Goal: Task Accomplishment & Management: Manage account settings

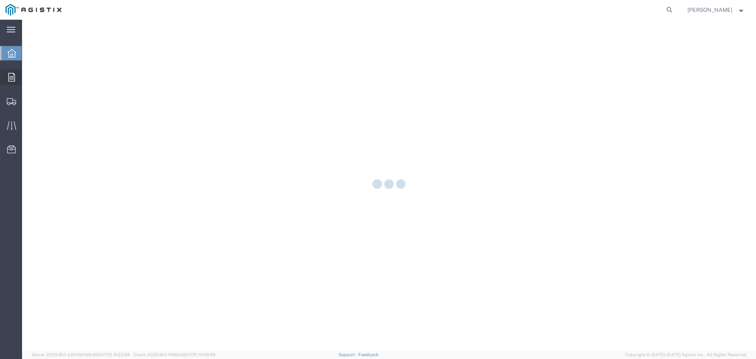
click at [12, 78] on icon at bounding box center [11, 77] width 7 height 9
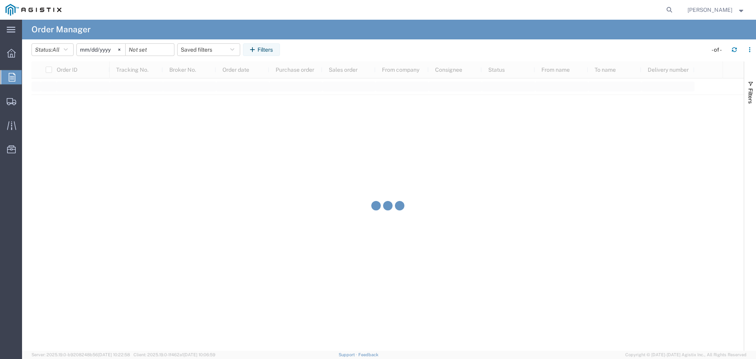
click at [108, 52] on input "[DATE]" at bounding box center [101, 50] width 48 height 12
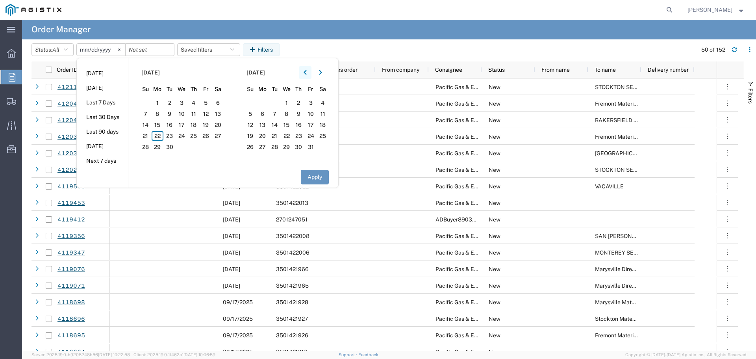
click at [307, 72] on icon "button" at bounding box center [305, 73] width 3 height 6
click at [170, 99] on span "1" at bounding box center [169, 102] width 12 height 9
click at [304, 177] on button "Apply" at bounding box center [315, 177] width 28 height 15
type input "[DATE]"
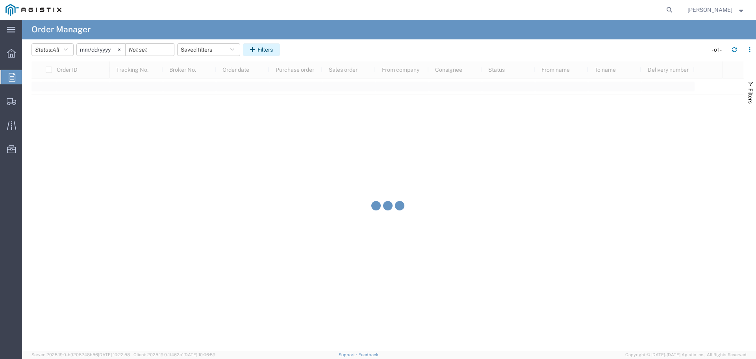
drag, startPoint x: 264, startPoint y: 43, endPoint x: 267, endPoint y: 47, distance: 4.8
click at [264, 44] on button "Filters" at bounding box center [261, 49] width 37 height 13
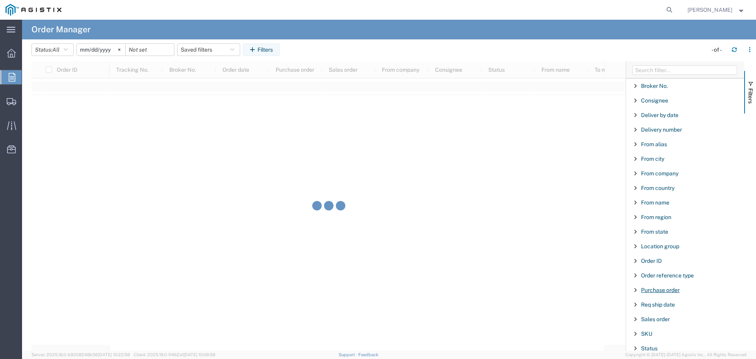
click at [651, 291] on span "Purchase order" at bounding box center [660, 290] width 39 height 6
click at [664, 321] on input "Filter Value" at bounding box center [687, 322] width 103 height 9
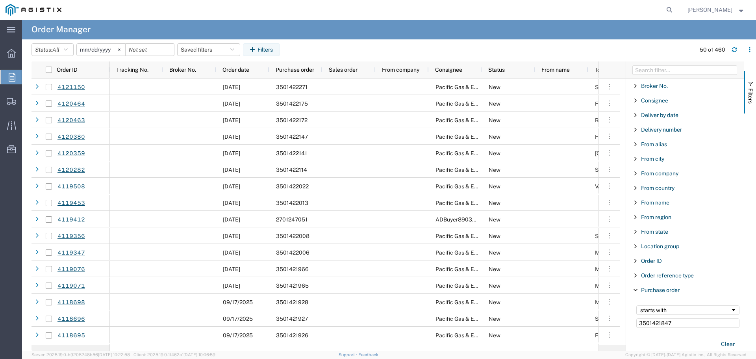
type input "3501421847"
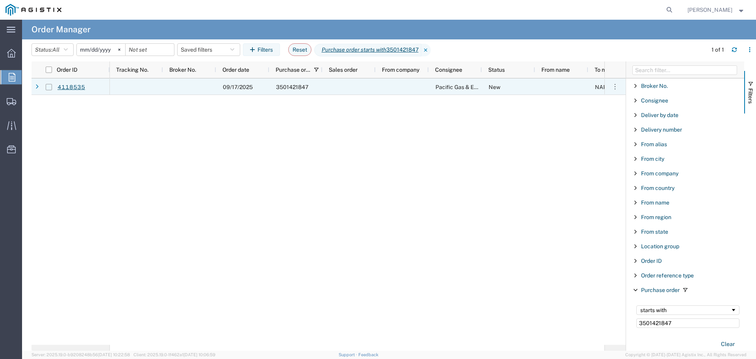
click at [47, 88] on input "Press Space to toggle row selection (unchecked)" at bounding box center [49, 87] width 6 height 6
checkbox input "true"
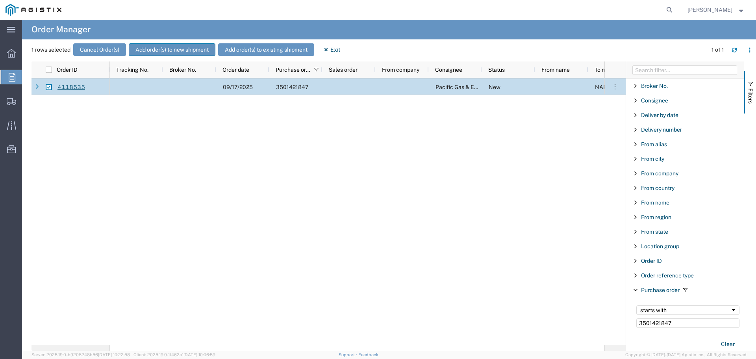
click at [158, 54] on button "Add order(s) to new shipment" at bounding box center [172, 49] width 87 height 13
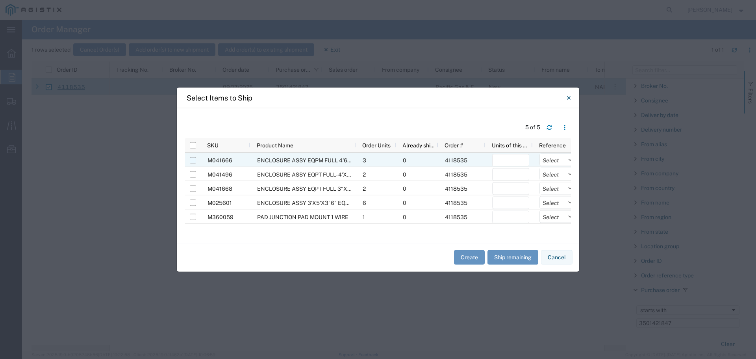
click at [193, 161] on input "Press Space to toggle row selection (unchecked)" at bounding box center [193, 160] width 6 height 6
checkbox input "true"
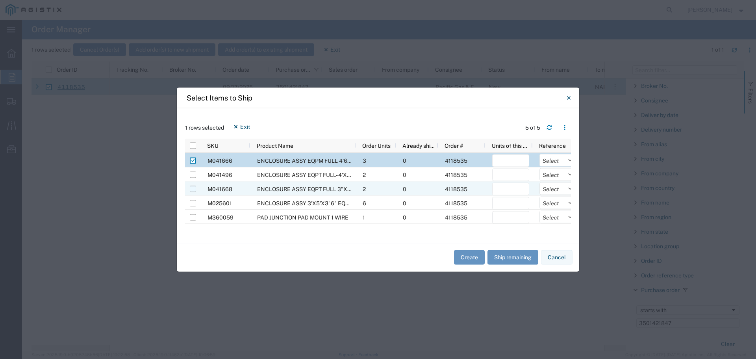
click at [193, 189] on input "Press Space to toggle row selection (unchecked)" at bounding box center [193, 189] width 6 height 6
checkbox input "true"
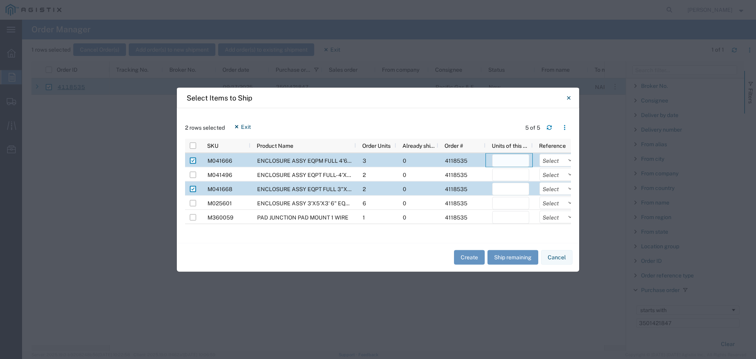
click at [509, 161] on input "number" at bounding box center [510, 160] width 37 height 13
type input "1"
click at [501, 187] on input "number" at bounding box center [510, 188] width 37 height 13
type input "1"
click at [557, 163] on select "Select Purchase Order Delivery Number" at bounding box center [558, 160] width 37 height 13
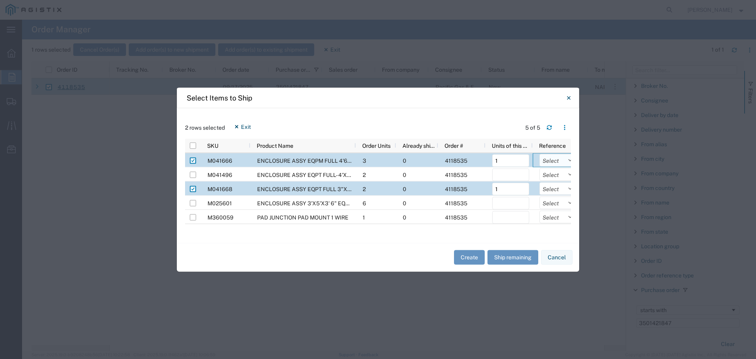
select select "PURCHORD"
click at [540, 154] on select "Select Purchase Order Delivery Number" at bounding box center [558, 160] width 37 height 13
click at [551, 191] on select "Select Purchase Order Delivery Number" at bounding box center [558, 188] width 37 height 13
select select "PURCHORD"
click at [540, 182] on select "Select Purchase Order Delivery Number" at bounding box center [558, 188] width 37 height 13
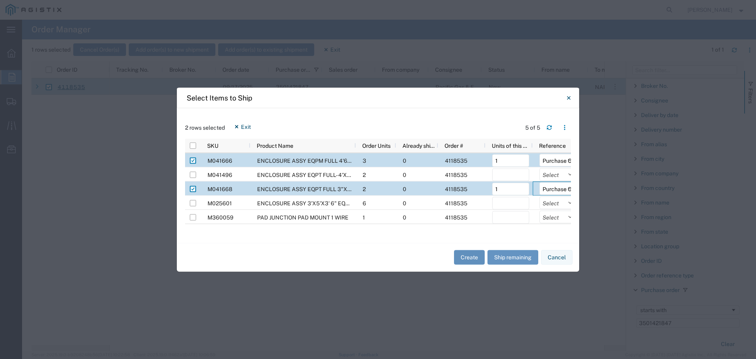
click at [472, 256] on button "Create" at bounding box center [469, 257] width 31 height 15
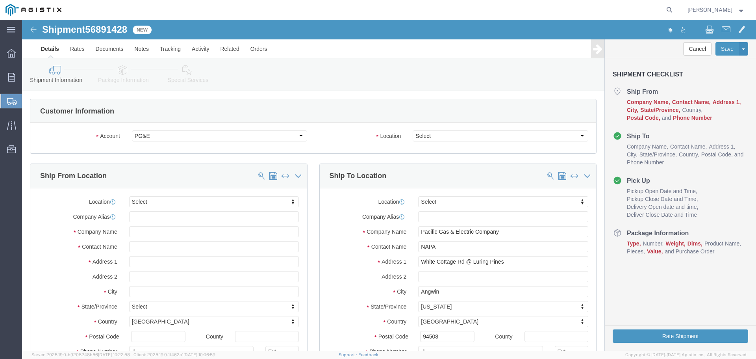
select select
drag, startPoint x: 453, startPoint y: 135, endPoint x: 431, endPoint y: 115, distance: 29.6
click select "Select All Others [GEOGRAPHIC_DATA] [GEOGRAPHIC_DATA] [GEOGRAPHIC_DATA] [GEOGRA…"
select select "23082"
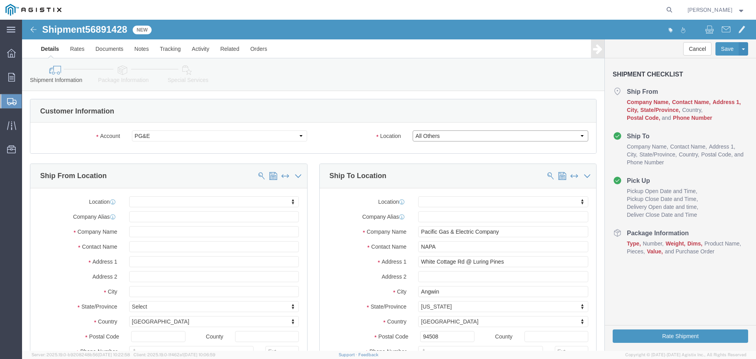
click select "Select All Others [GEOGRAPHIC_DATA] [GEOGRAPHIC_DATA] [GEOGRAPHIC_DATA] [GEOGRA…"
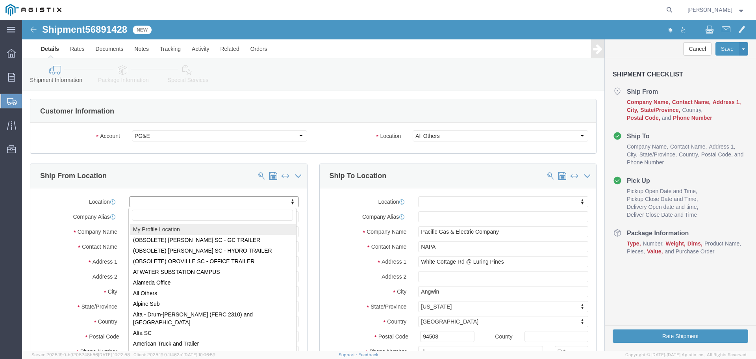
select select "MYPROFILE"
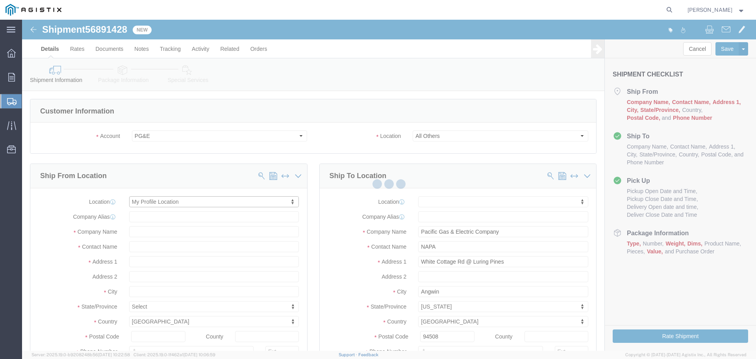
select select "CA"
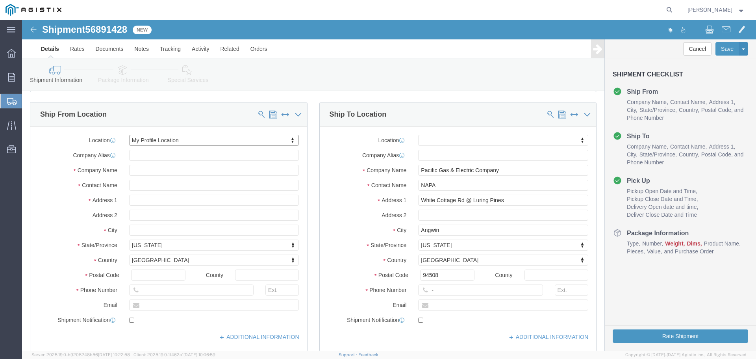
scroll to position [79, 0]
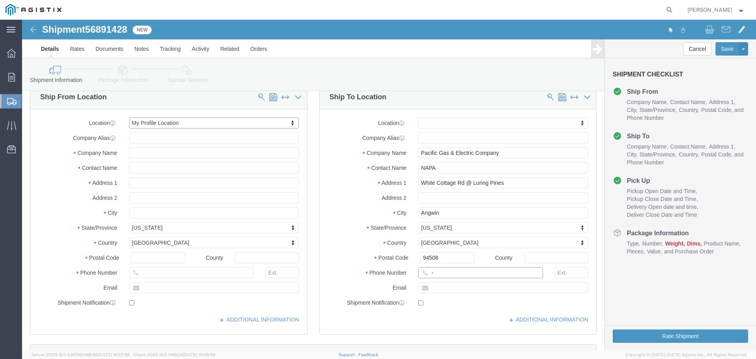
click input "-"
type input "123-456-7891"
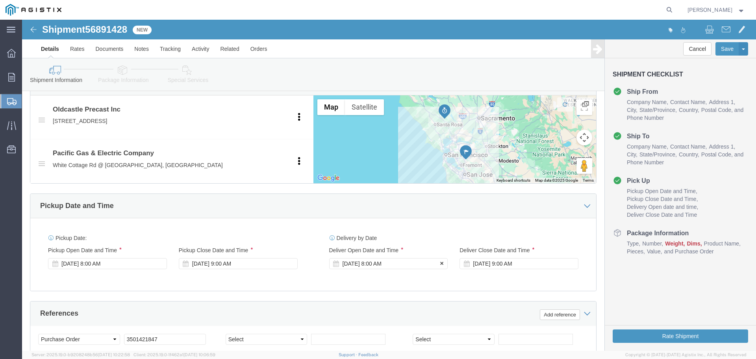
click div "[DATE] 8:00 AM"
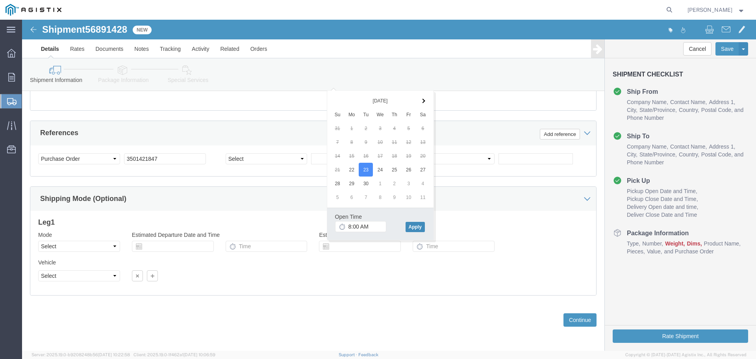
click button "Apply"
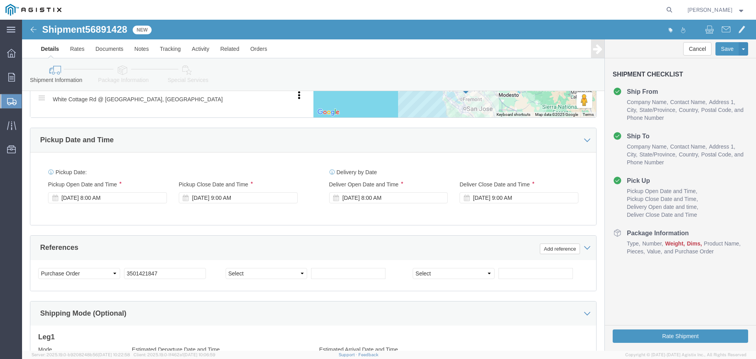
scroll to position [417, 0]
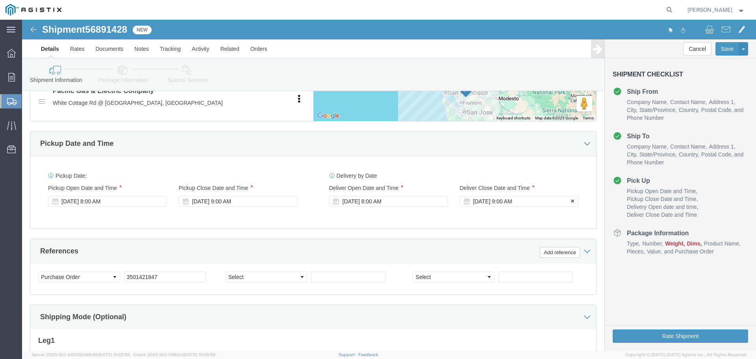
click div "[DATE] 9:00 AM"
click button "Apply"
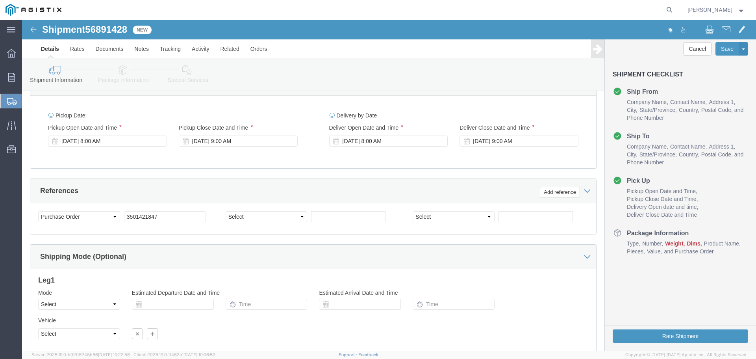
scroll to position [535, 0]
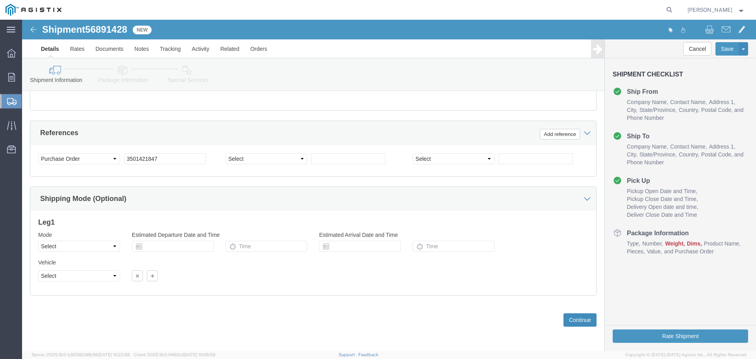
click button "Continue"
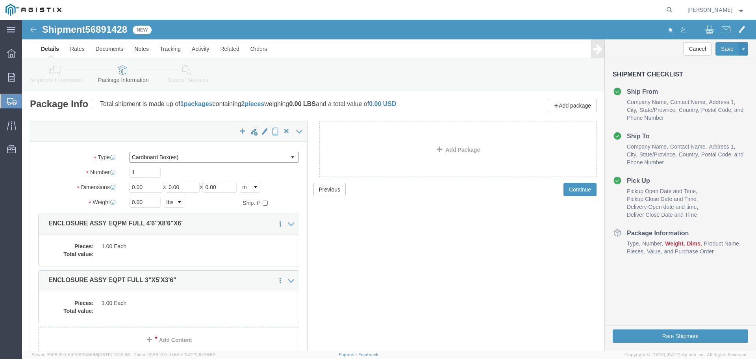
click select "Select Bulk Bundle(s) Cardboard Box(es) Carton(s) Crate(s) Drum(s) (Fiberboard)…"
select select "YRPK"
click select "Select Bulk Bundle(s) Cardboard Box(es) Carton(s) Crate(s) Drum(s) (Fiberboard)…"
click input "1"
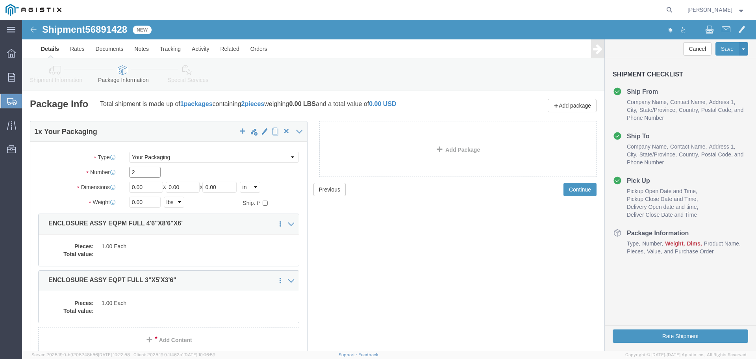
type input "2"
type input "54"
type input "102"
type input "72"
type input "25305"
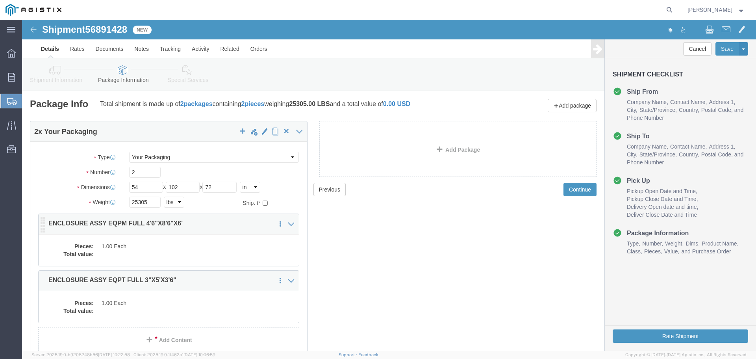
click div "Pieces: 1.00 Each Total value:"
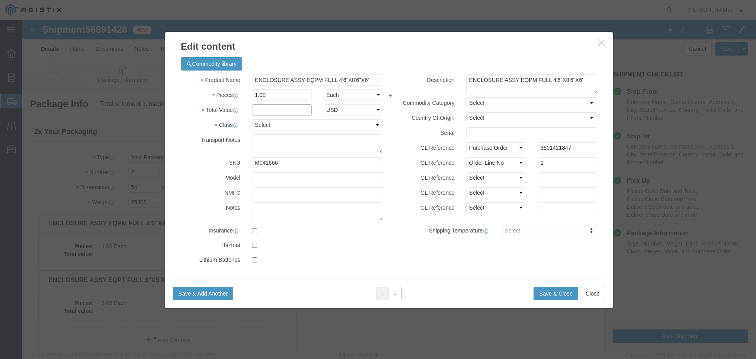
click input "text"
type input "1"
select select "USD"
select select "55"
click button "Save & Close"
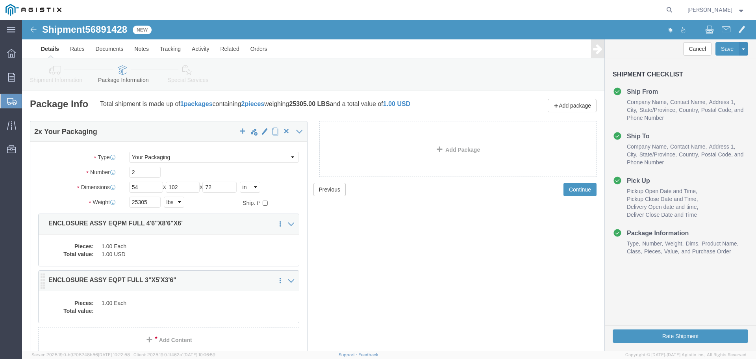
click dd "1.00 Each"
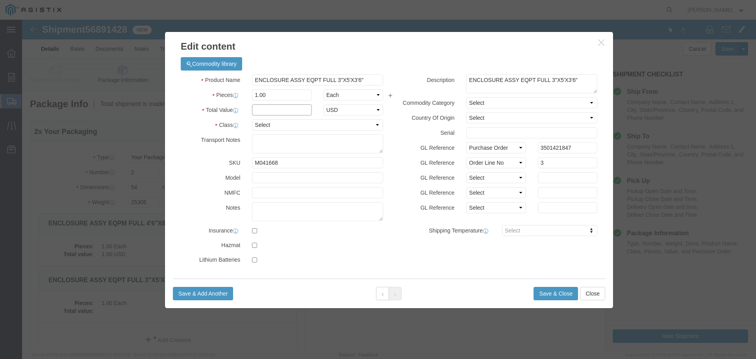
click input "text"
type input "1"
select select "USD"
select select "55"
click button "Save & Close"
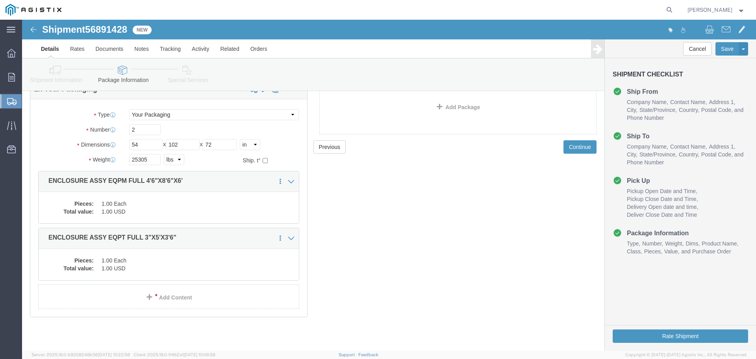
scroll to position [43, 0]
click button "Rate Shipment"
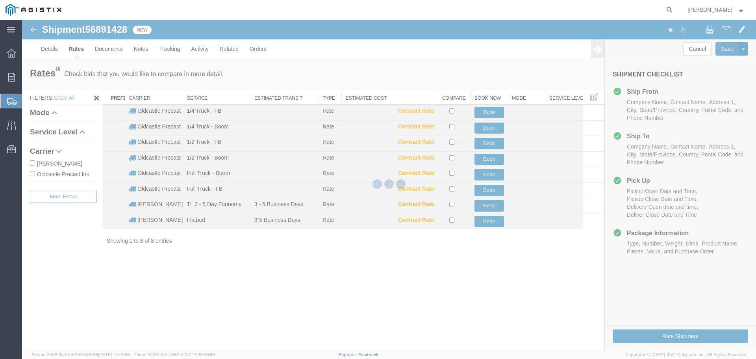
scroll to position [0, 0]
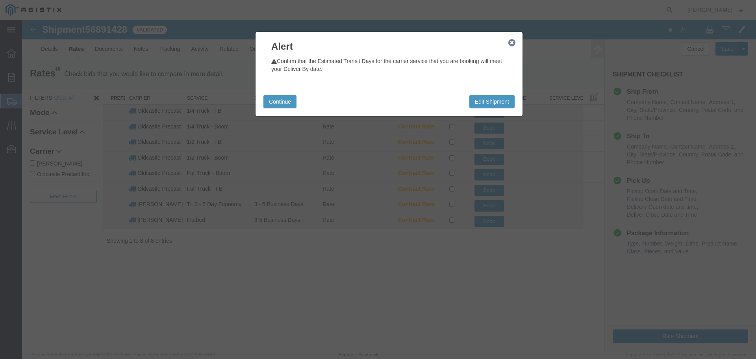
click at [510, 45] on icon "button" at bounding box center [511, 43] width 7 height 6
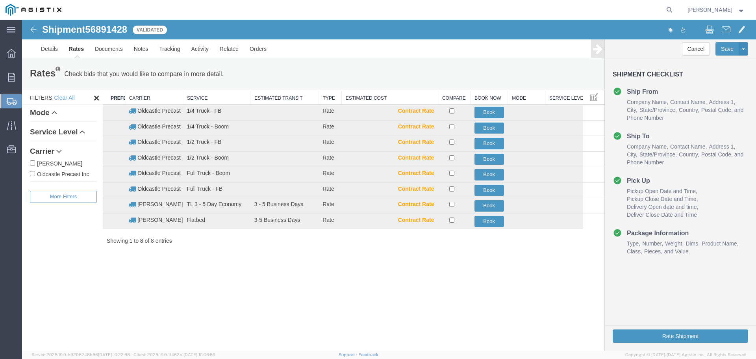
click at [52, 173] on label "Oldcastle Precast Inc" at bounding box center [63, 173] width 67 height 9
click at [35, 173] on input "Oldcastle Precast Inc" at bounding box center [32, 173] width 5 height 5
checkbox input "true"
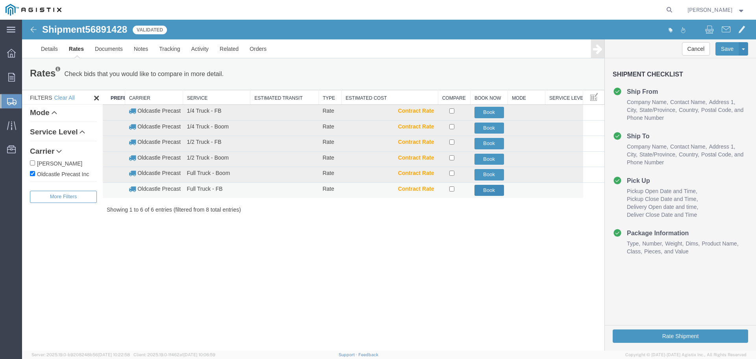
click at [491, 192] on button "Book" at bounding box center [490, 190] width 30 height 11
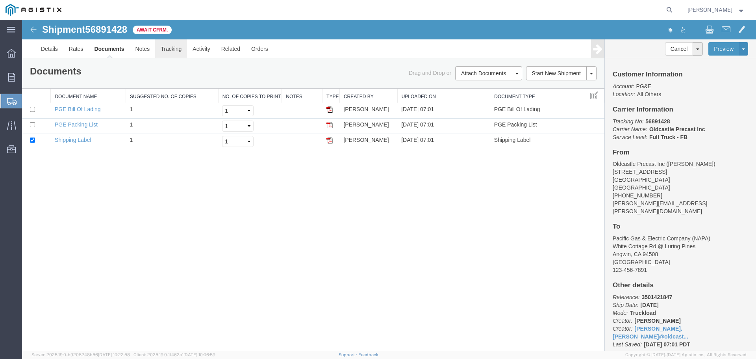
click at [166, 52] on link "Tracking" at bounding box center [171, 48] width 32 height 19
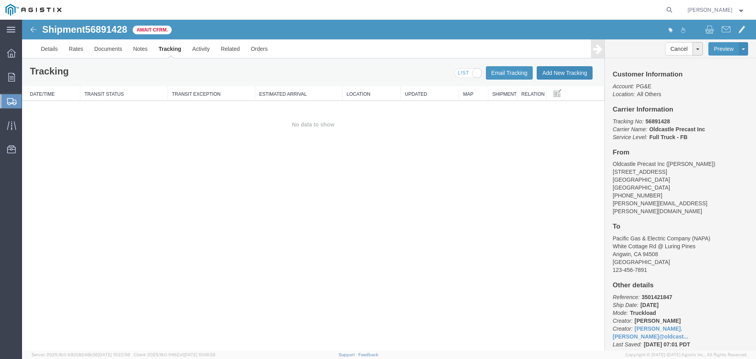
click at [554, 77] on button "Add New Tracking" at bounding box center [565, 72] width 56 height 13
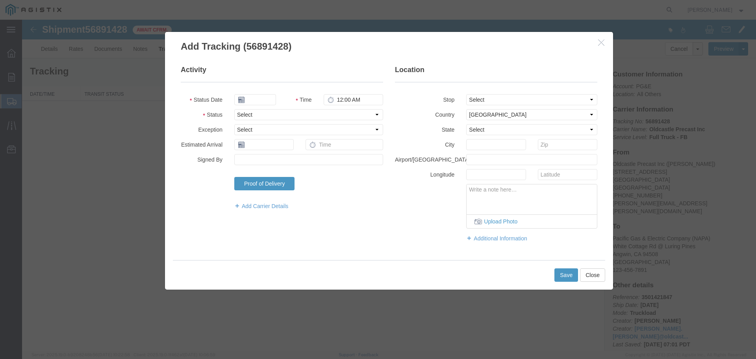
type input "[DATE]"
type input "8:00 AM"
click at [278, 116] on select "Select Arrival Notice Available Arrival Notice Imported Arrive at Delivery Loca…" at bounding box center [308, 114] width 149 height 11
select select "DELIVRED"
click at [234, 109] on select "Select Arrival Notice Available Arrival Notice Imported Arrive at Delivery Loca…" at bounding box center [308, 114] width 149 height 11
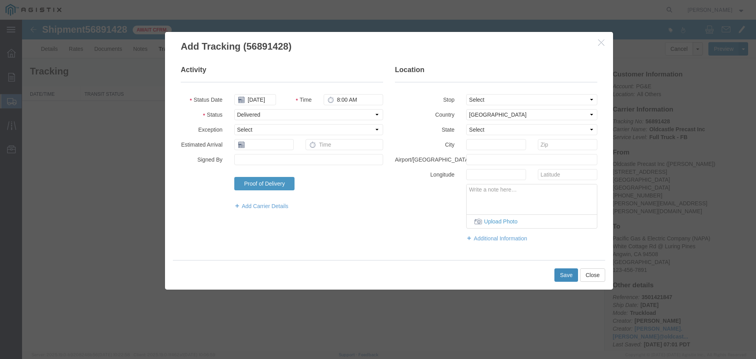
click at [559, 276] on button "Save" at bounding box center [567, 274] width 24 height 13
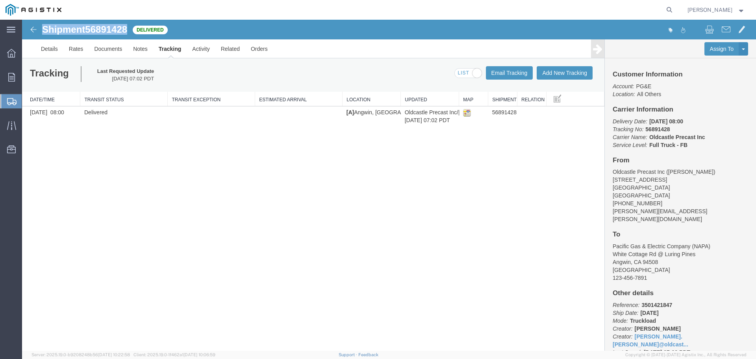
drag, startPoint x: 42, startPoint y: 30, endPoint x: 128, endPoint y: 32, distance: 85.5
click at [127, 32] on h1 "Shipment 56891428" at bounding box center [84, 29] width 85 height 10
copy h1 "Shipment 56891428"
click at [256, 48] on link "Orders" at bounding box center [259, 48] width 28 height 19
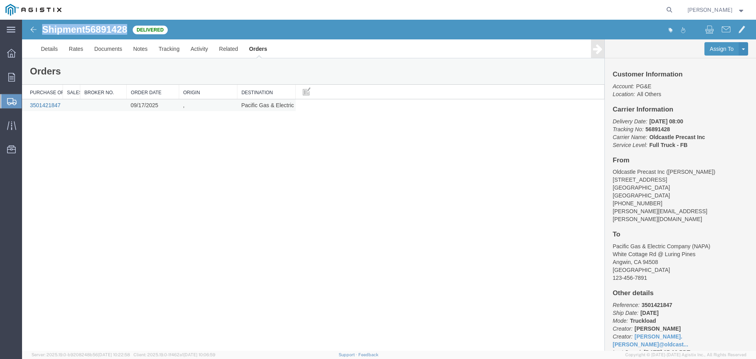
click at [47, 105] on link "3501421847" at bounding box center [45, 105] width 31 height 6
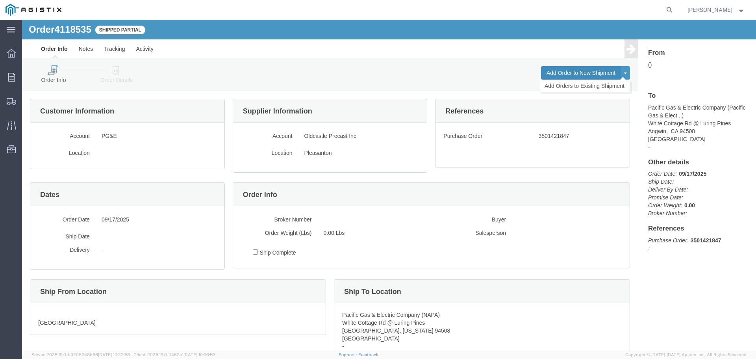
click at [592, 72] on button "Add Order to New Shipment" at bounding box center [581, 72] width 80 height 13
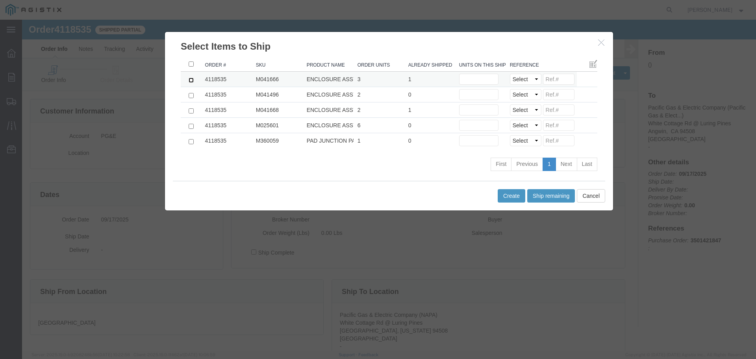
click at [190, 81] on input "checkbox" at bounding box center [191, 80] width 5 height 5
checkbox input "true"
click at [189, 96] on input "checkbox" at bounding box center [191, 95] width 5 height 5
checkbox input "true"
click at [472, 77] on input "text" at bounding box center [478, 79] width 39 height 11
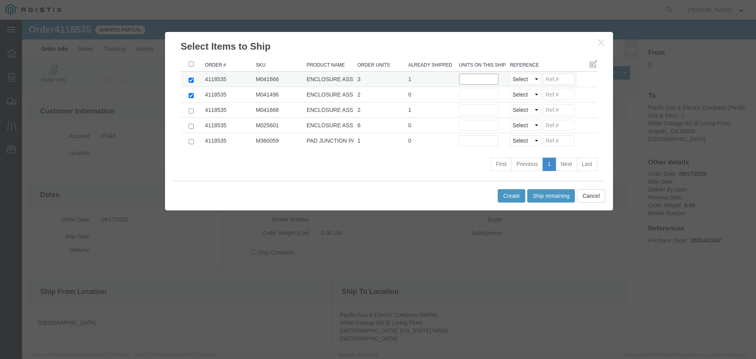
type input "1"
click at [472, 97] on input "text" at bounding box center [478, 94] width 39 height 11
type input "1"
click at [523, 81] on select "Select Purchase Order Delivery Number" at bounding box center [526, 79] width 32 height 11
select select "PO"
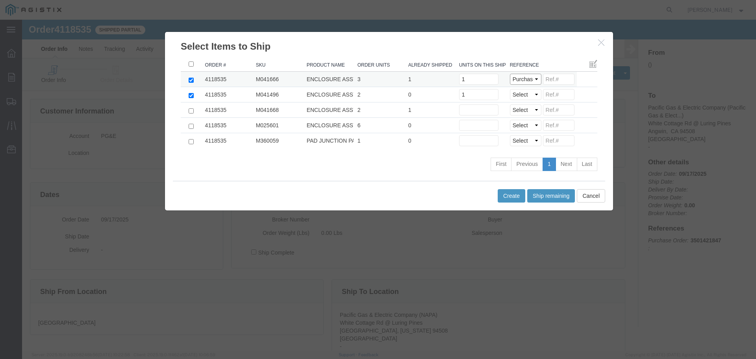
click at [510, 74] on select "Select Purchase Order Delivery Number" at bounding box center [526, 79] width 32 height 11
click at [526, 95] on select "Select Purchase Order Delivery Number" at bounding box center [526, 94] width 32 height 11
select select "PO"
click at [510, 89] on select "Select Purchase Order Delivery Number" at bounding box center [526, 94] width 32 height 11
click at [510, 197] on button "Create" at bounding box center [512, 195] width 28 height 13
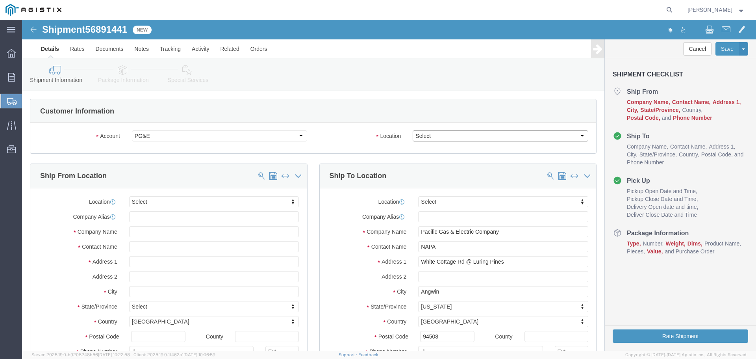
click select "Select All Others [GEOGRAPHIC_DATA] [GEOGRAPHIC_DATA] [GEOGRAPHIC_DATA] [GEOGRA…"
select select "23082"
click select "Select All Others [GEOGRAPHIC_DATA] [GEOGRAPHIC_DATA] [GEOGRAPHIC_DATA] [GEOGRA…"
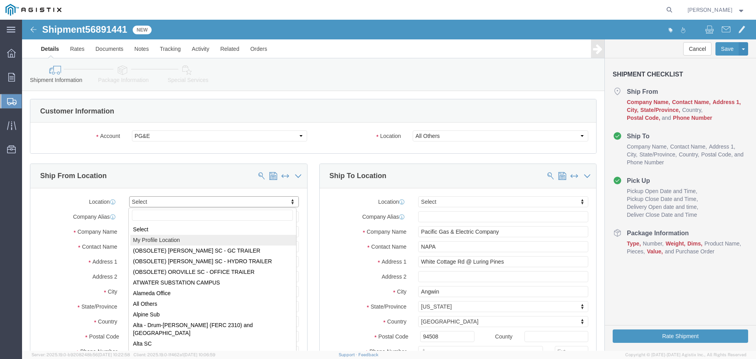
select select "MYPROFILE"
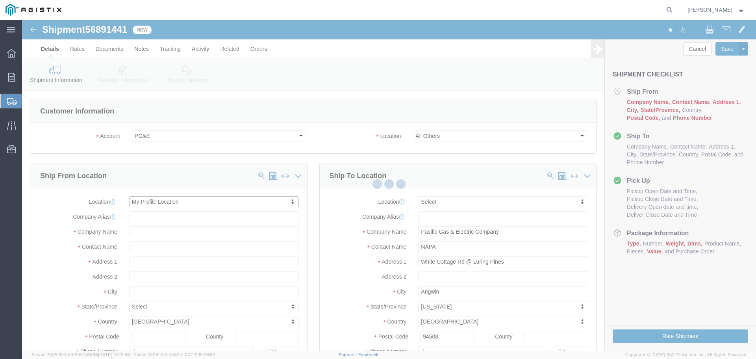
type input "Oldcastle Precast Inc"
type input "[PERSON_NAME]"
type input "[STREET_ADDRESS]"
type input "PLEASANTON"
type input "94566"
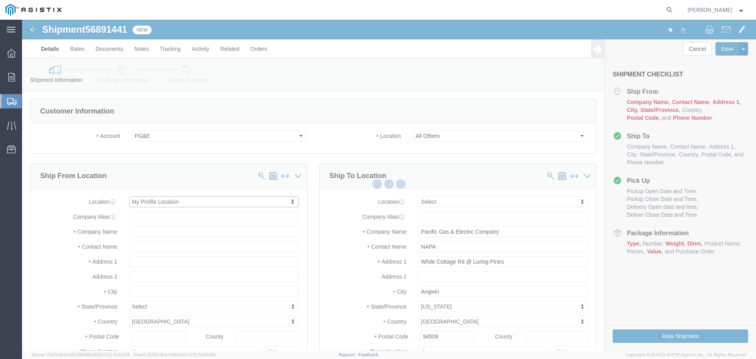
type input "[PHONE_NUMBER]"
type input "[PERSON_NAME][EMAIL_ADDRESS][PERSON_NAME][DOMAIN_NAME]"
checkbox input "true"
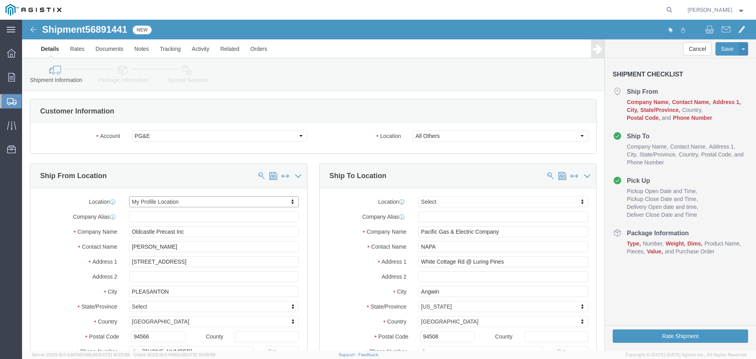
select select "CA"
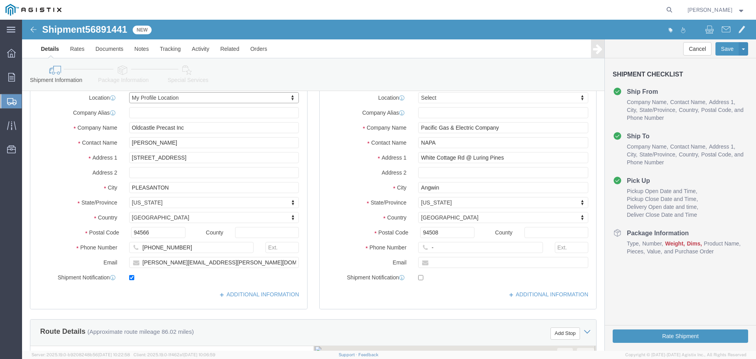
scroll to position [118, 0]
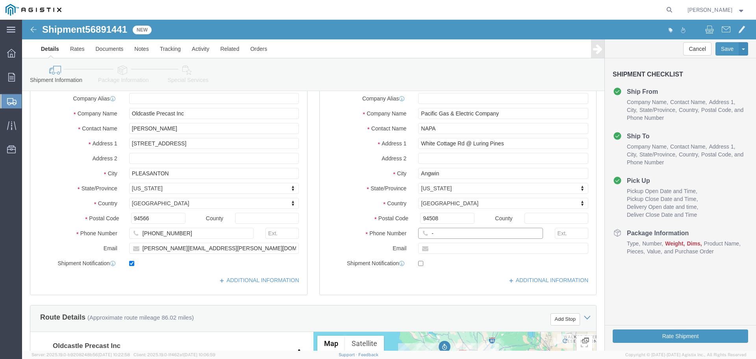
click input "-"
type input "123-456-7891"
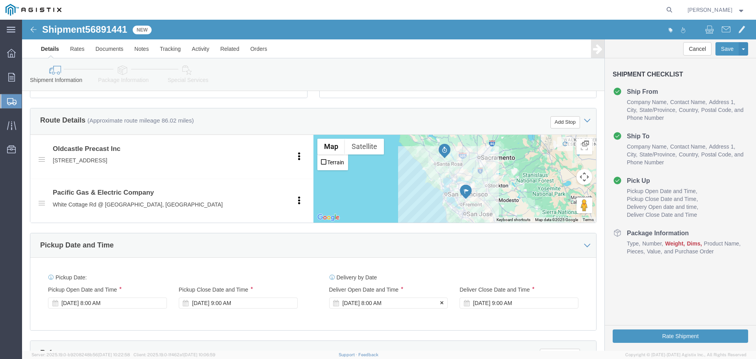
click div "[DATE] 8:00 AM"
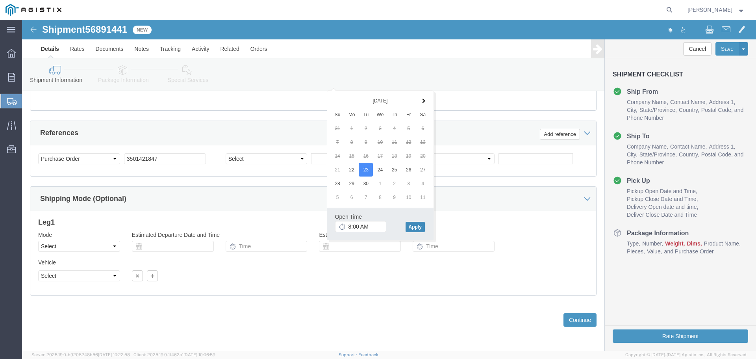
click button "Apply"
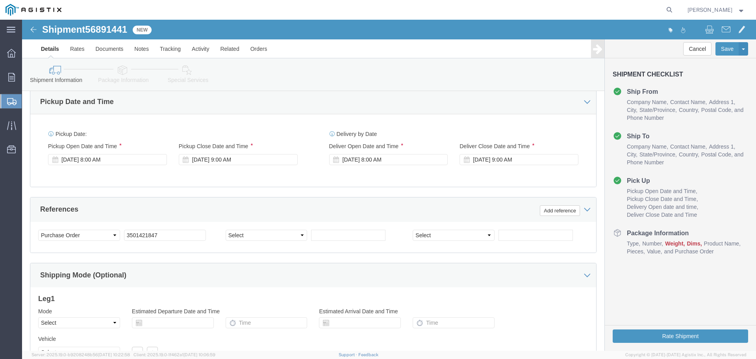
scroll to position [456, 0]
click div "[DATE] 9:00 AM"
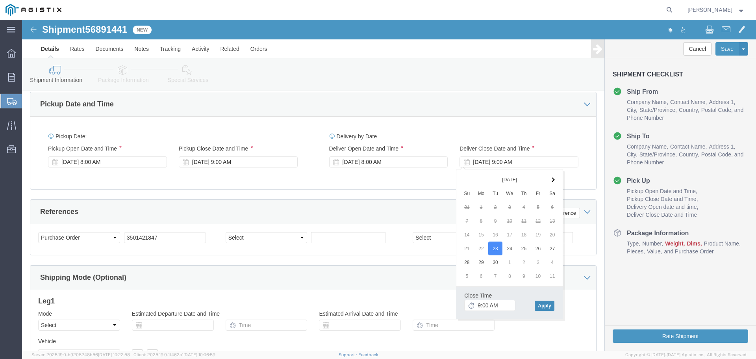
click button "Apply"
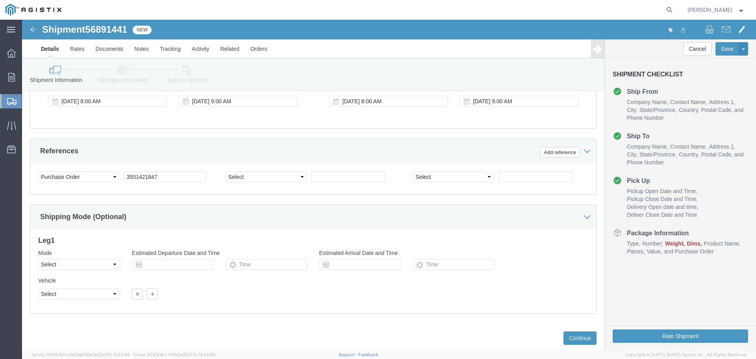
scroll to position [535, 0]
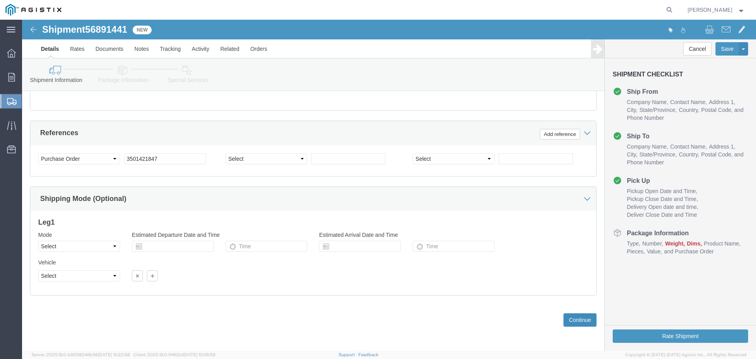
click button "Continue"
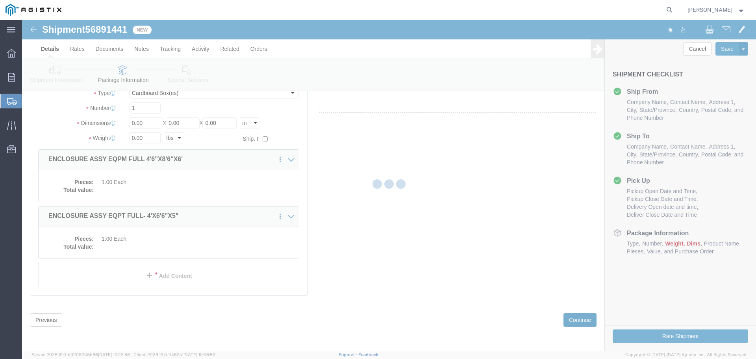
scroll to position [19, 0]
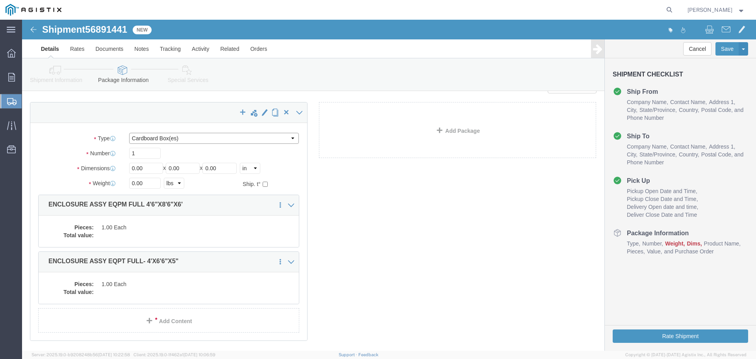
click select "Select Bulk Bundle(s) Cardboard Box(es) Carton(s) Crate(s) Drum(s) (Fiberboard)…"
select select "YRPK"
click select "Select Bulk Bundle(s) Cardboard Box(es) Carton(s) Crate(s) Drum(s) (Fiberboard)…"
click input "1"
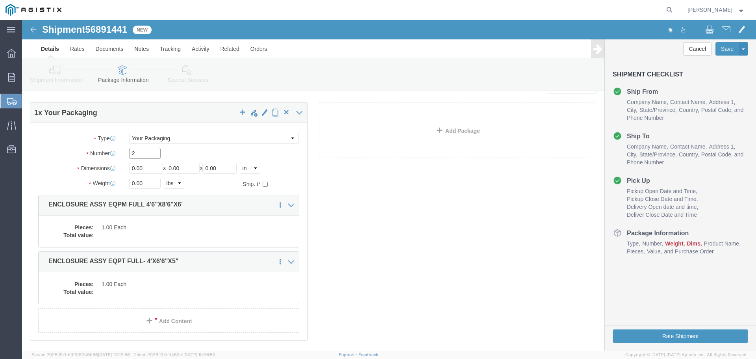
type input "2"
type input "54"
type input "102"
type input "72"
type input "31693"
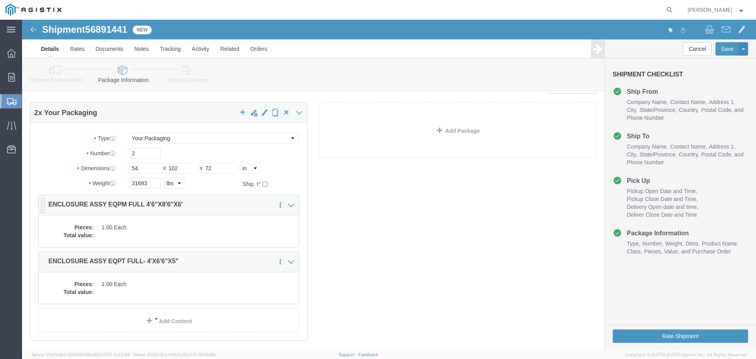
click div "Pieces: 1.00 Each Total value:"
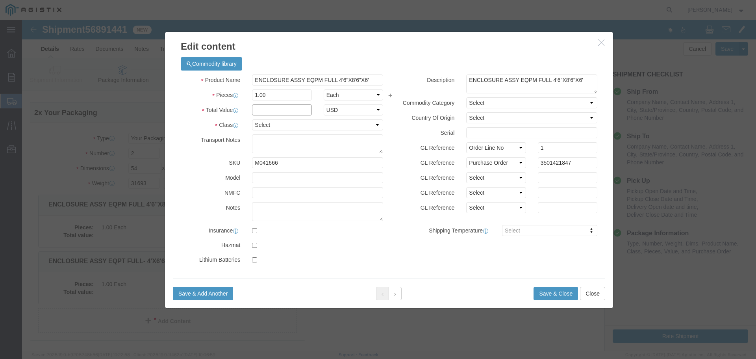
click input "text"
type input "1"
select select "USD"
click select "Select 50 55 60 65 70 85 92.5 100 125 175 250 300 400"
select select "55"
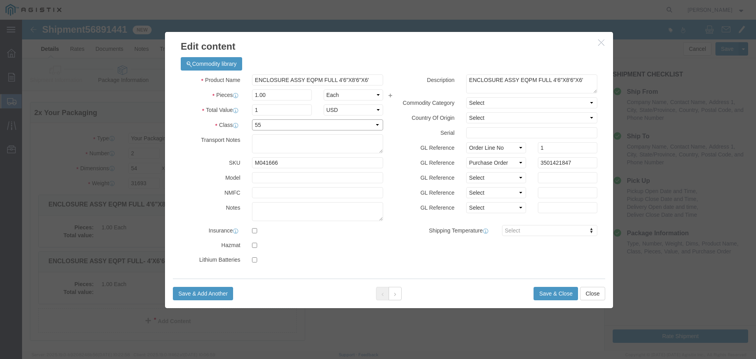
click select "Select 50 55 60 65 70 85 92.5 100 125 175 250 300 400"
click button "Save & Close"
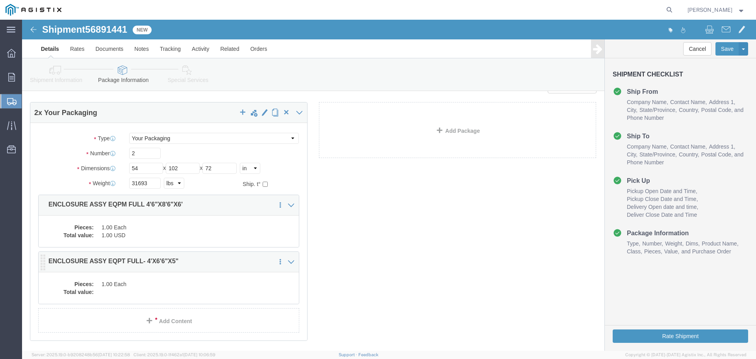
click dd
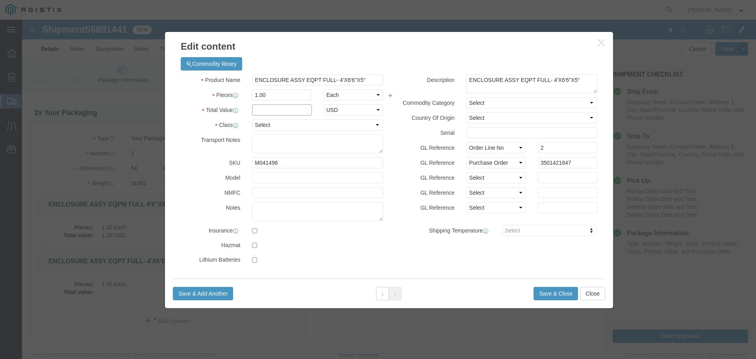
click input "text"
type input "1"
select select "USD"
select select "55"
click button "Save & Close"
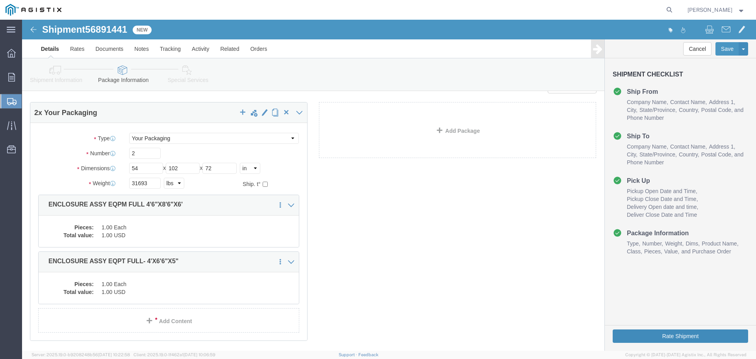
click button "Rate Shipment"
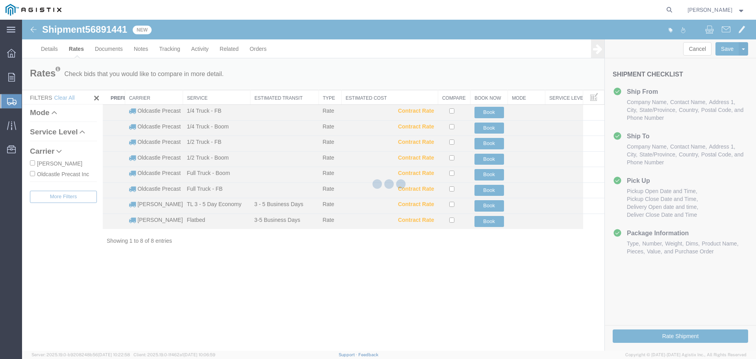
scroll to position [0, 0]
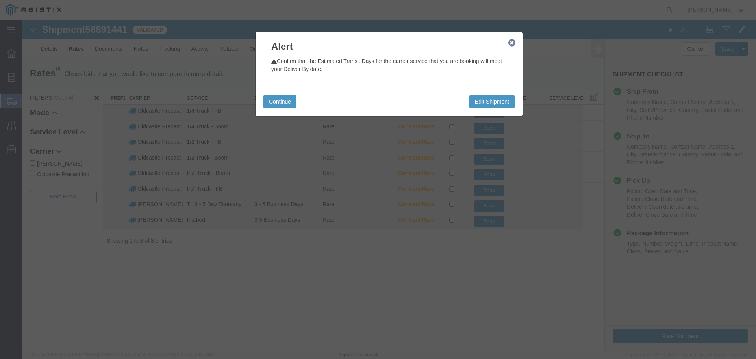
click at [513, 41] on icon "button" at bounding box center [511, 43] width 7 height 6
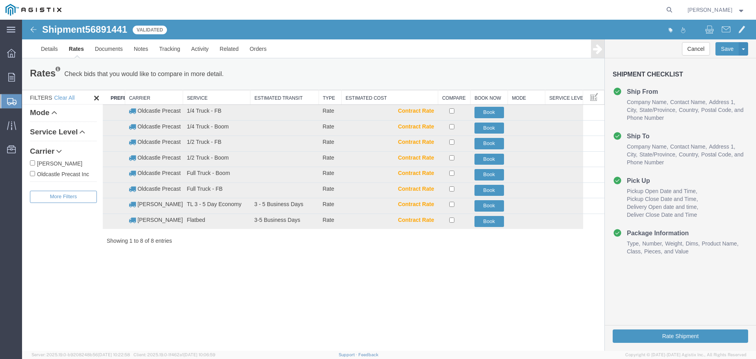
click at [70, 174] on label "Oldcastle Precast Inc" at bounding box center [63, 173] width 67 height 9
click at [35, 174] on input "Oldcastle Precast Inc" at bounding box center [32, 173] width 5 height 5
checkbox input "true"
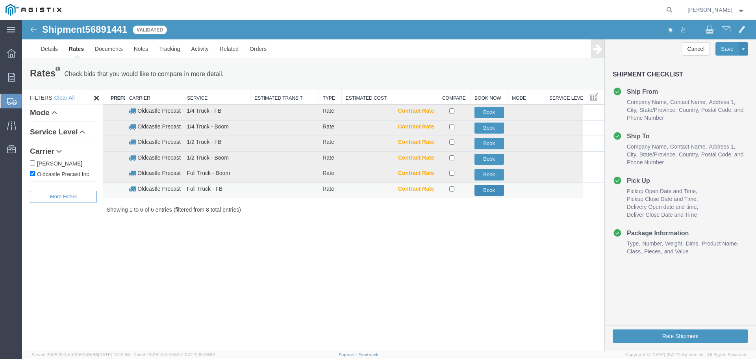
click at [487, 190] on button "Book" at bounding box center [490, 190] width 30 height 11
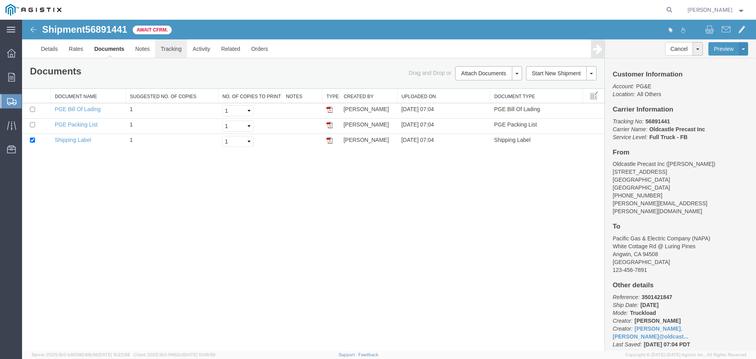
click at [170, 49] on link "Tracking" at bounding box center [171, 48] width 32 height 19
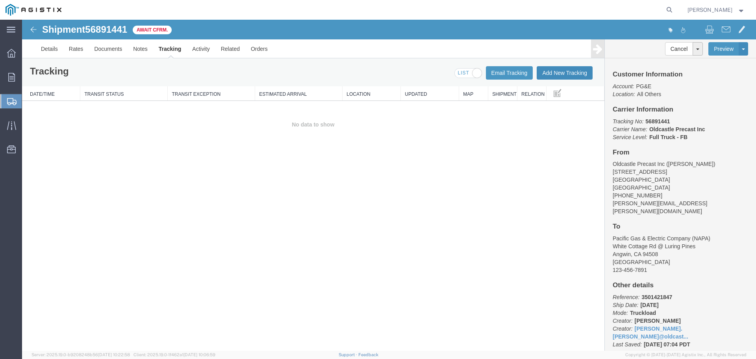
click at [555, 72] on button "Add New Tracking" at bounding box center [565, 72] width 56 height 13
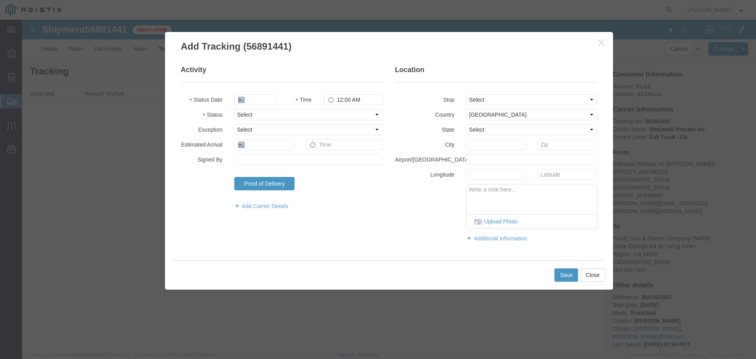
type input "[DATE]"
type input "8:00 AM"
click at [261, 111] on select "Select Arrival Notice Available Arrival Notice Imported Arrive at Delivery Loca…" at bounding box center [308, 114] width 149 height 11
select select "DELIVRED"
click at [234, 109] on select "Select Arrival Notice Available Arrival Notice Imported Arrive at Delivery Loca…" at bounding box center [308, 114] width 149 height 11
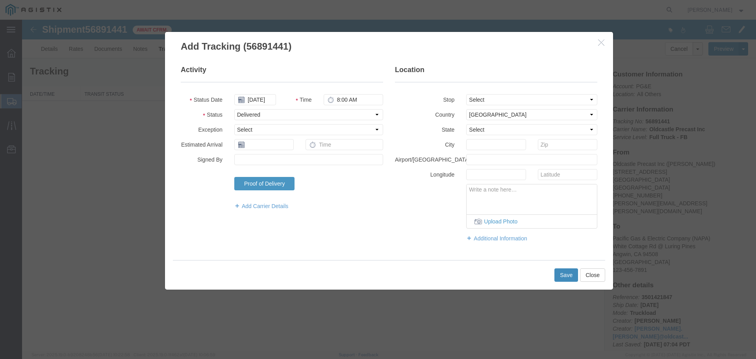
click at [567, 277] on button "Save" at bounding box center [567, 274] width 24 height 13
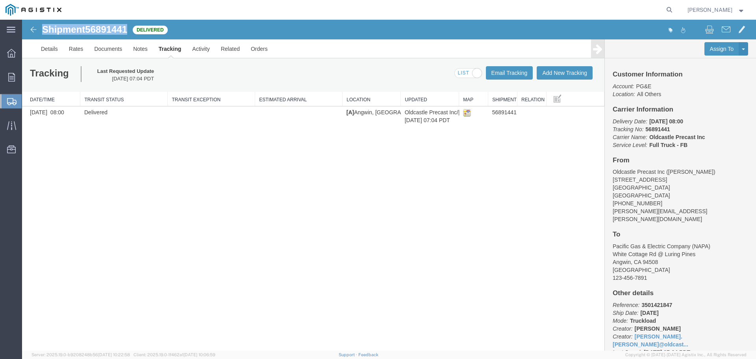
drag, startPoint x: 43, startPoint y: 30, endPoint x: 130, endPoint y: 33, distance: 86.7
click at [127, 33] on h1 "Shipment 56891441" at bounding box center [84, 29] width 85 height 10
copy h1 "Shipment 56891441"
drag, startPoint x: 11, startPoint y: 78, endPoint x: 99, endPoint y: 11, distance: 110.6
click at [11, 78] on icon at bounding box center [11, 77] width 7 height 9
